Goal: Entertainment & Leisure: Consume media (video, audio)

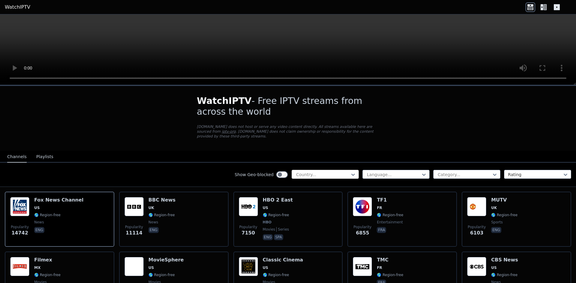
click at [307, 172] on div at bounding box center [322, 175] width 55 height 6
click at [543, 6] on icon at bounding box center [541, 7] width 3 height 6
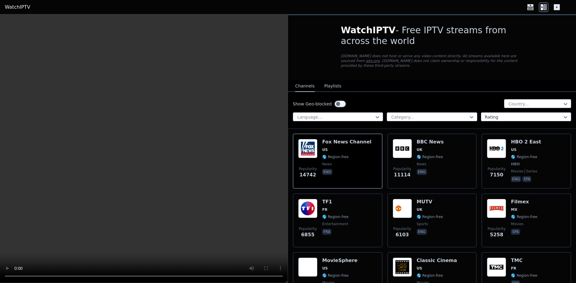
click at [545, 5] on icon at bounding box center [544, 7] width 10 height 10
click at [561, 5] on div at bounding box center [548, 7] width 46 height 10
click at [556, 5] on icon at bounding box center [557, 7] width 6 height 6
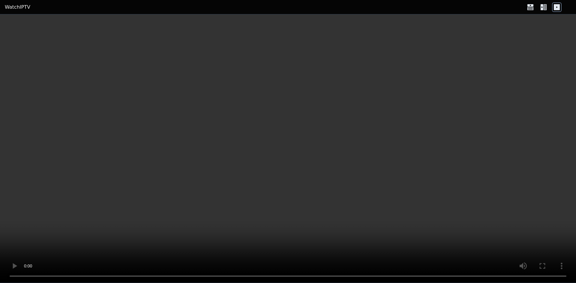
click at [535, 4] on icon at bounding box center [530, 7] width 10 height 10
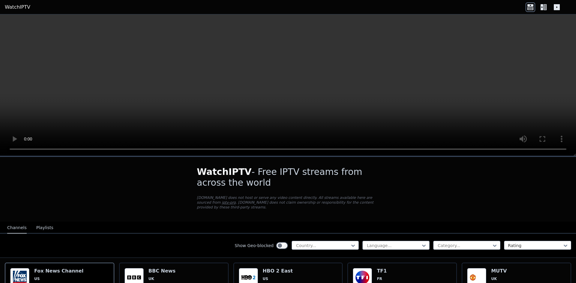
click at [543, 7] on icon at bounding box center [544, 7] width 10 height 10
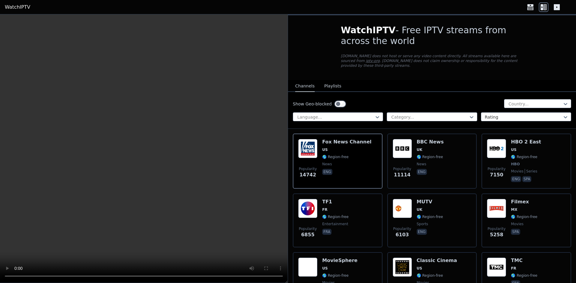
click at [330, 82] on button "Playlists" at bounding box center [332, 86] width 17 height 11
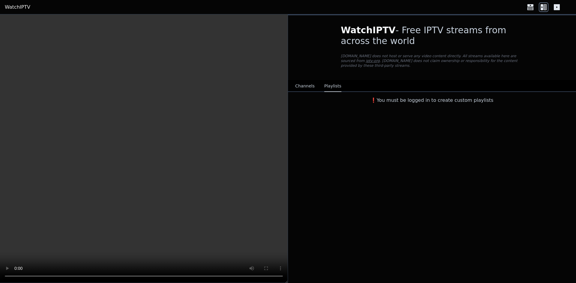
click at [310, 81] on button "Channels" at bounding box center [304, 86] width 19 height 11
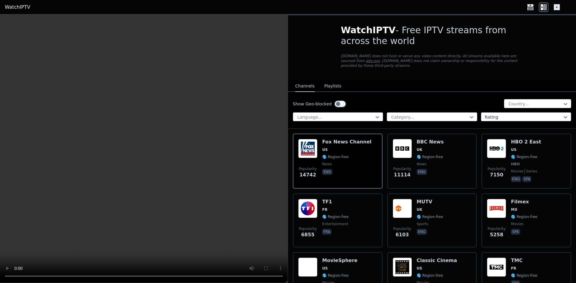
click at [527, 101] on div at bounding box center [535, 104] width 55 height 6
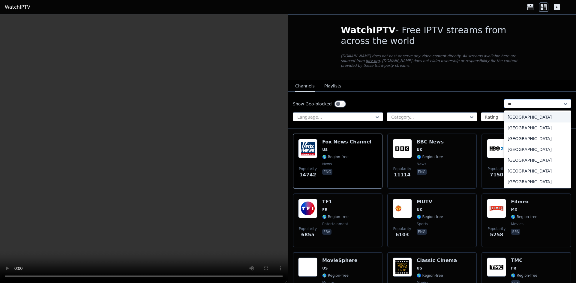
type input "***"
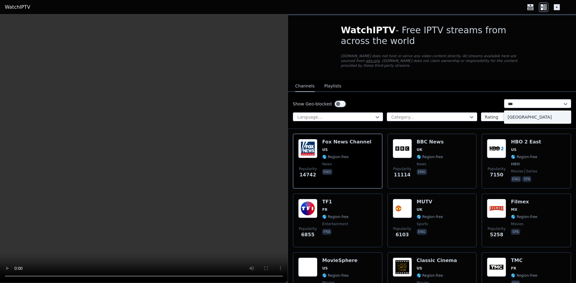
click at [521, 112] on div "[GEOGRAPHIC_DATA]" at bounding box center [537, 117] width 67 height 11
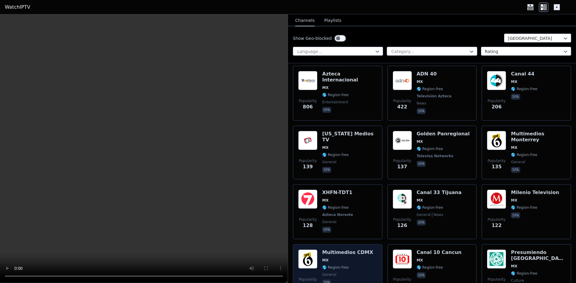
scroll to position [150, 0]
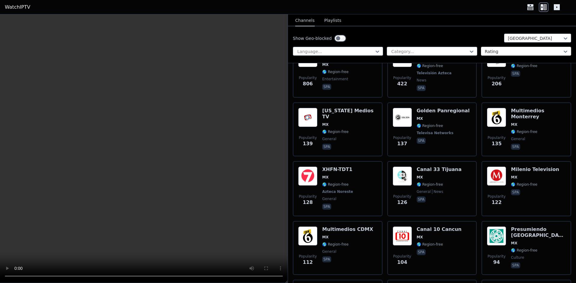
click at [491, 52] on div at bounding box center [524, 52] width 78 height 6
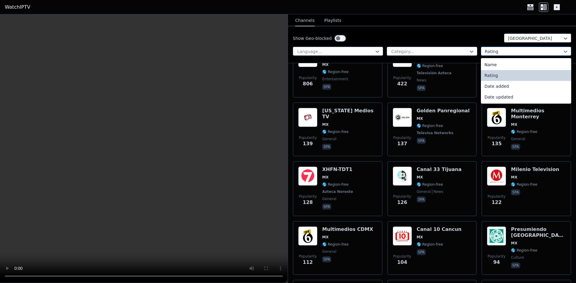
click at [491, 52] on div at bounding box center [524, 52] width 78 height 6
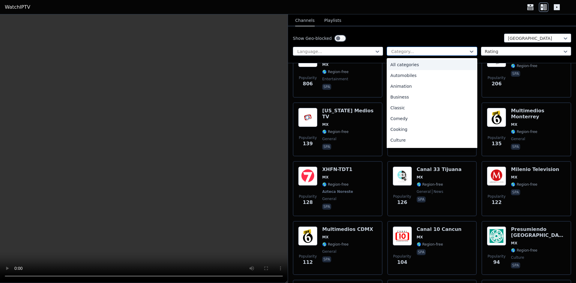
click at [448, 49] on div at bounding box center [430, 52] width 78 height 6
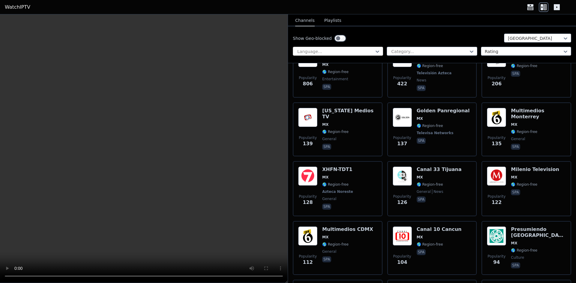
click at [344, 48] on div "Language..." at bounding box center [338, 51] width 90 height 9
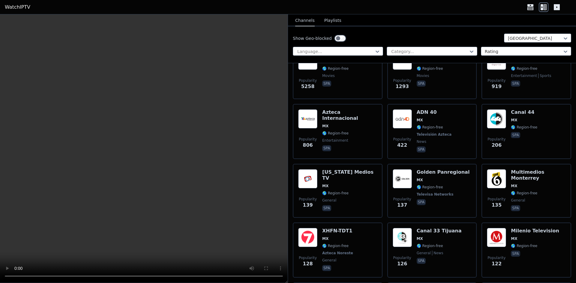
scroll to position [0, 0]
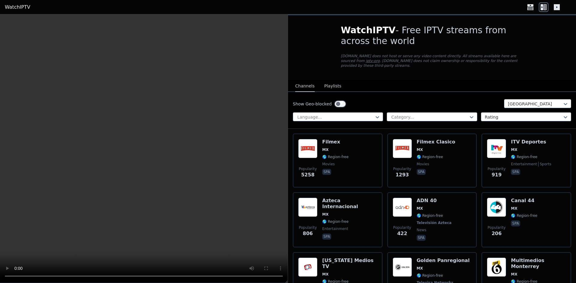
click at [381, 52] on div "WatchIPTV - Free IPTV streams from across the world [DOMAIN_NAME] does not host…" at bounding box center [432, 47] width 202 height 65
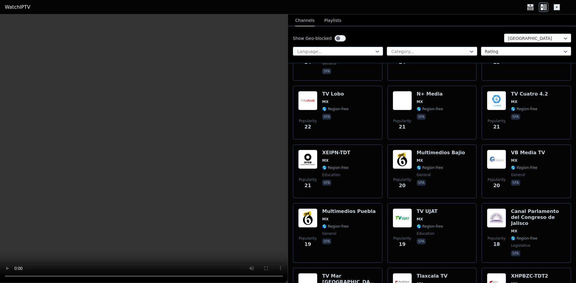
scroll to position [1020, 0]
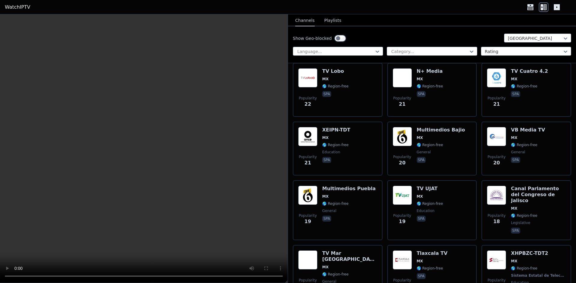
click at [510, 43] on div "Show Geo-blocked [GEOGRAPHIC_DATA]" at bounding box center [432, 39] width 278 height 10
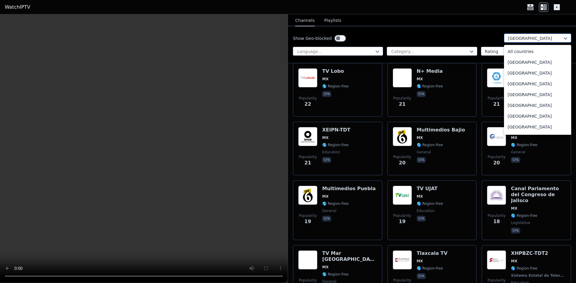
click at [513, 37] on div at bounding box center [535, 38] width 55 height 6
type input "**"
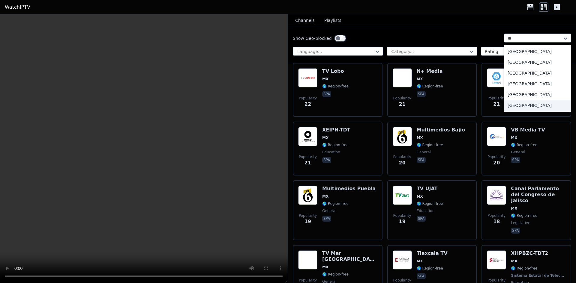
click at [531, 105] on div "[GEOGRAPHIC_DATA]" at bounding box center [537, 105] width 67 height 11
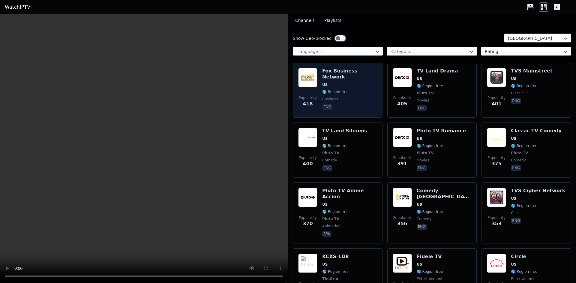
scroll to position [1530, 0]
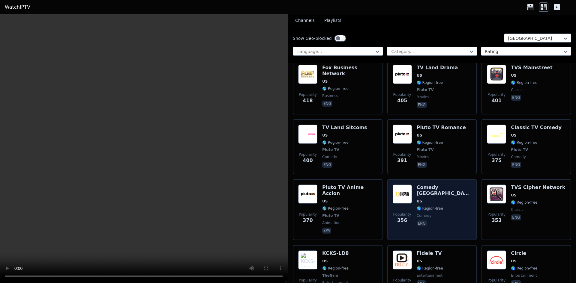
click at [409, 185] on img at bounding box center [402, 194] width 19 height 19
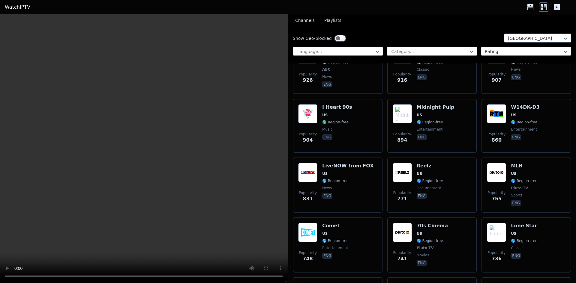
scroll to position [420, 0]
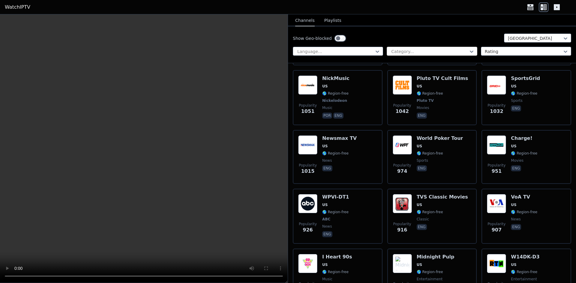
click at [415, 52] on div at bounding box center [430, 52] width 78 height 6
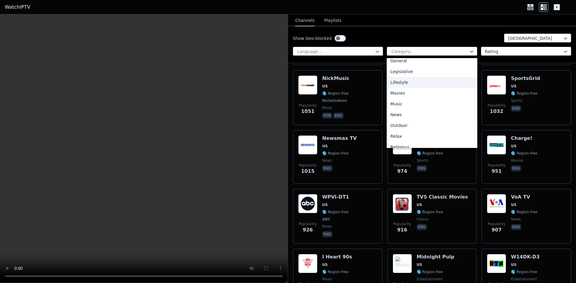
scroll to position [180, 0]
click at [400, 142] on div "Sports" at bounding box center [432, 144] width 90 height 11
